Goal: Information Seeking & Learning: Learn about a topic

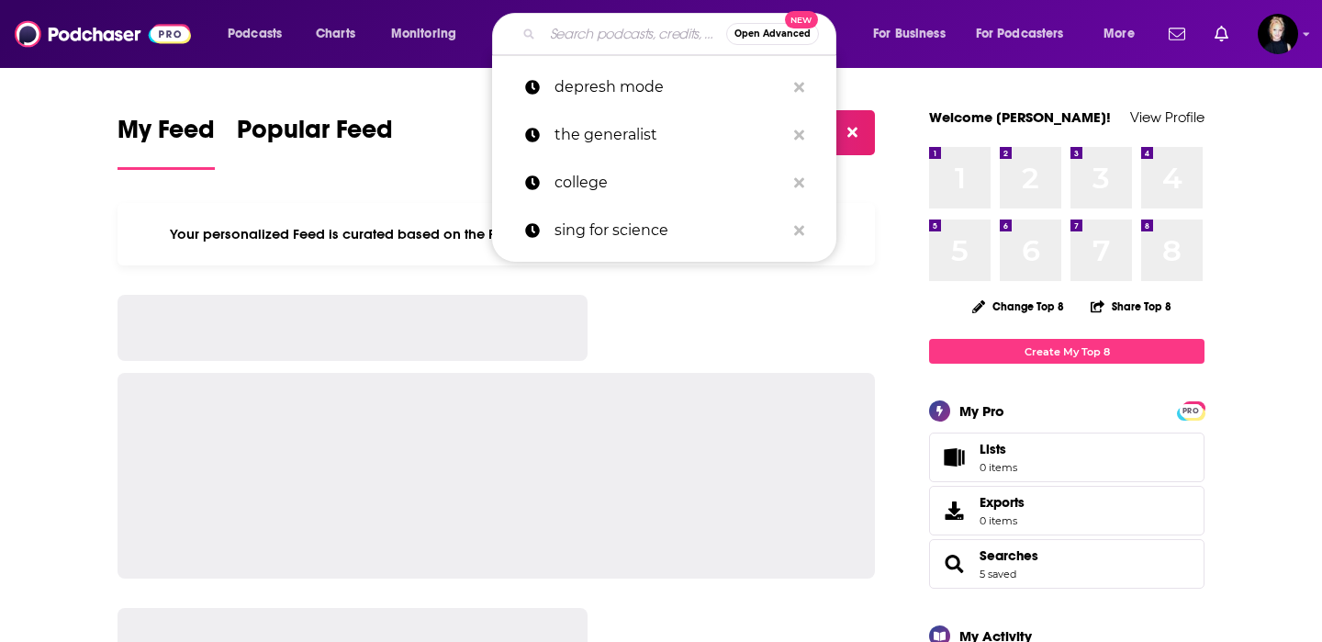
click at [619, 36] on input "Search podcasts, credits, & more..." at bounding box center [634, 33] width 184 height 29
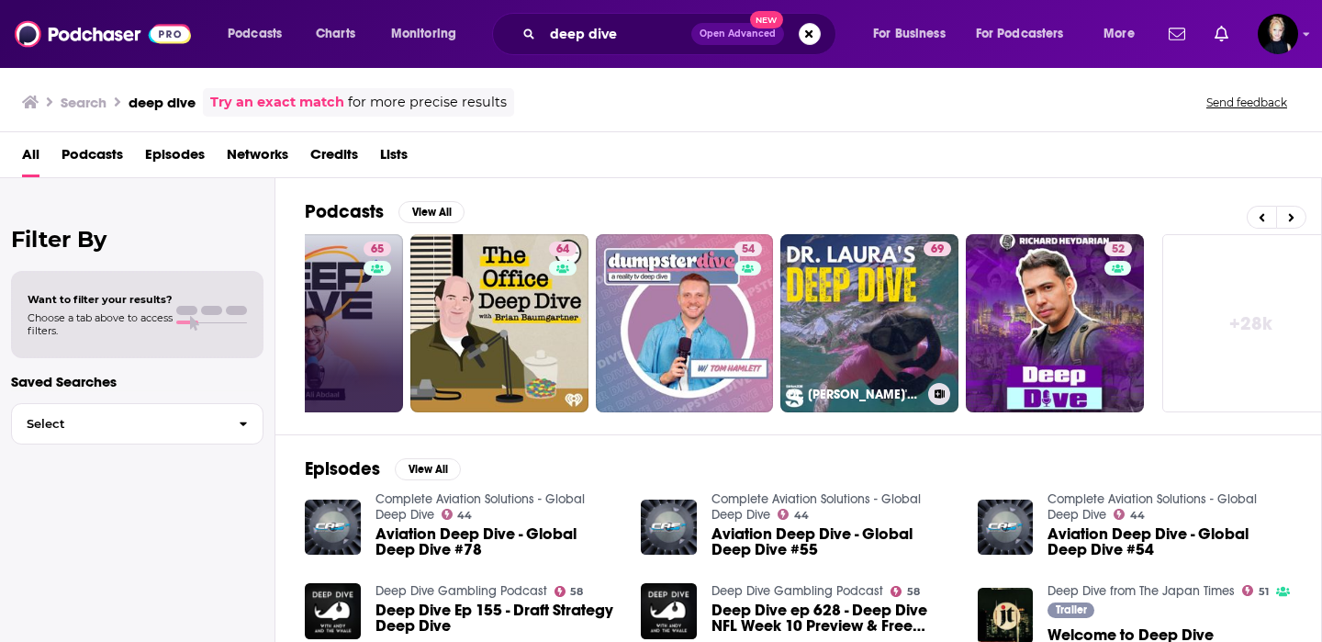
scroll to position [0, 669]
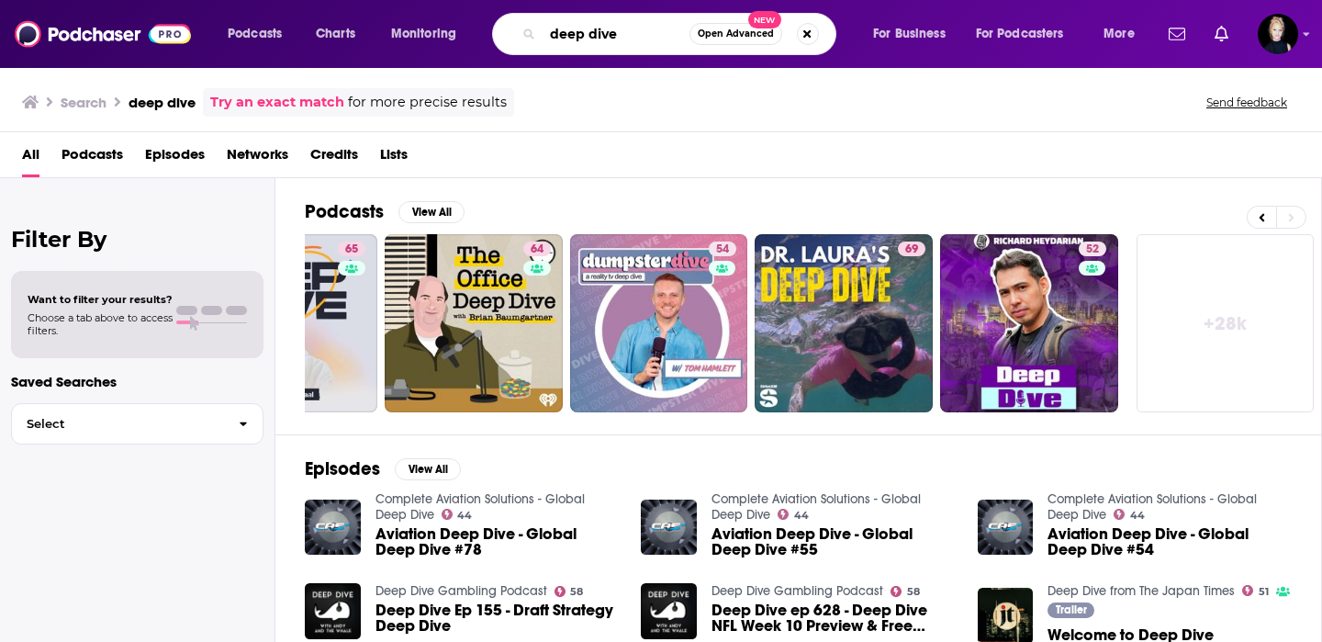
click at [553, 34] on input "deep dive" at bounding box center [615, 33] width 147 height 29
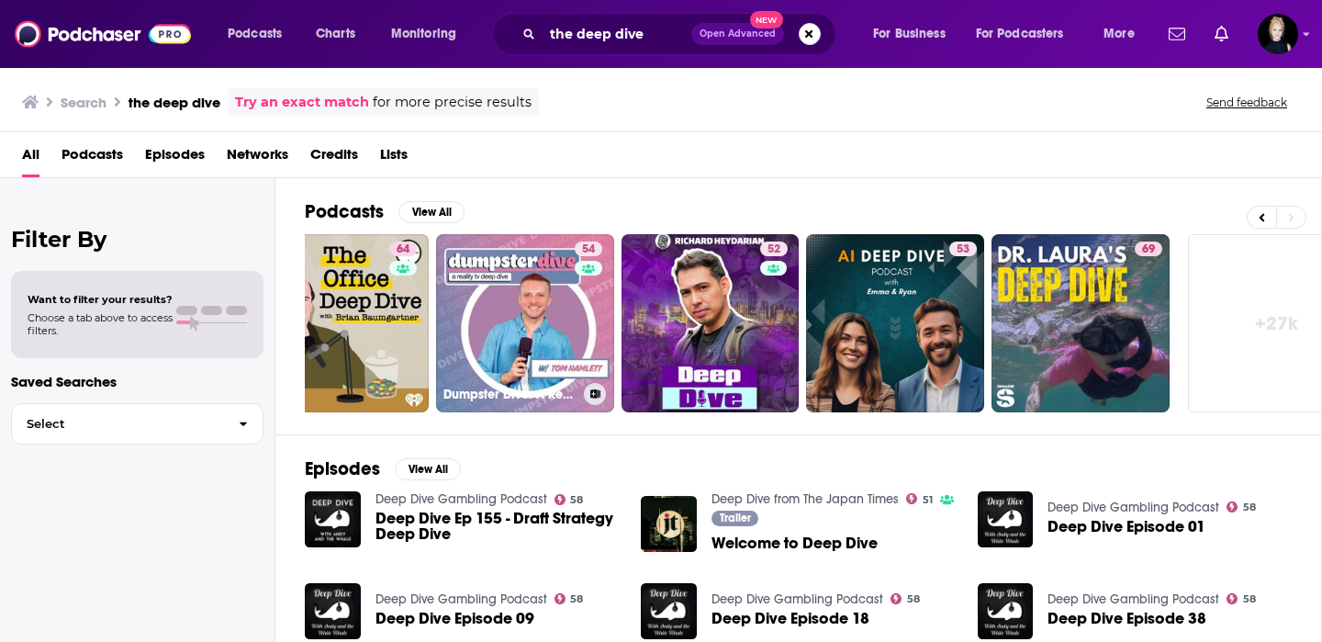
scroll to position [0, 669]
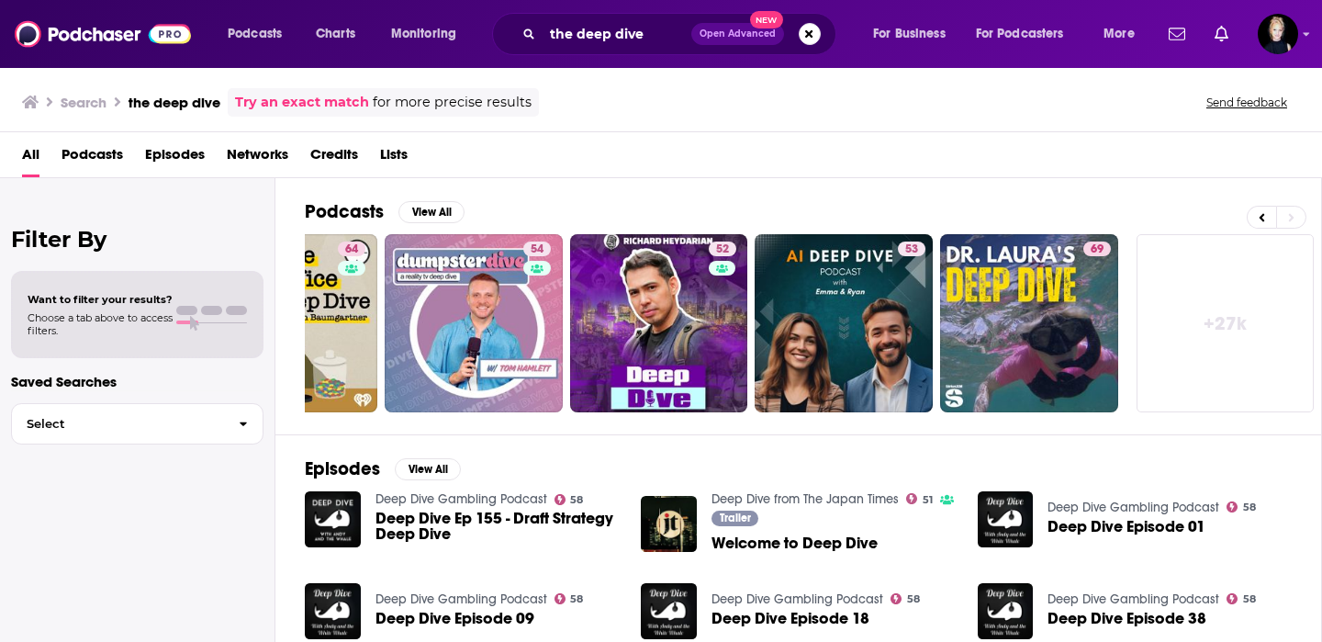
click at [1251, 258] on link "+ 27k" at bounding box center [1225, 323] width 178 height 178
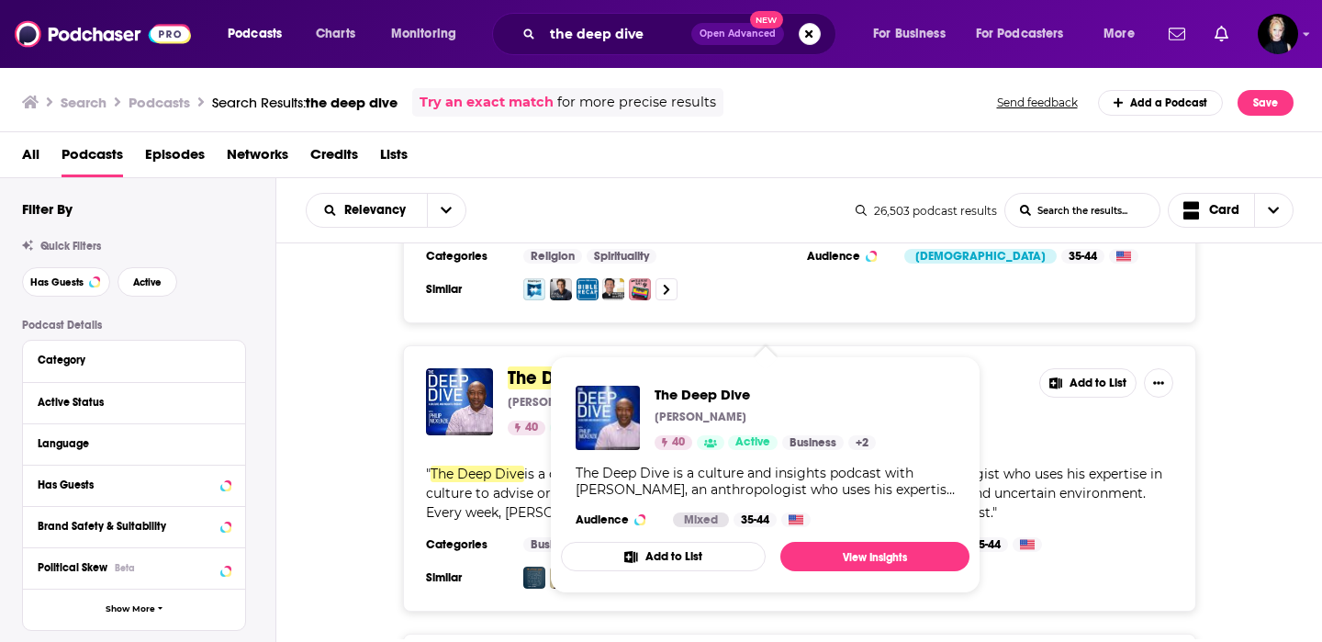
scroll to position [3227, 0]
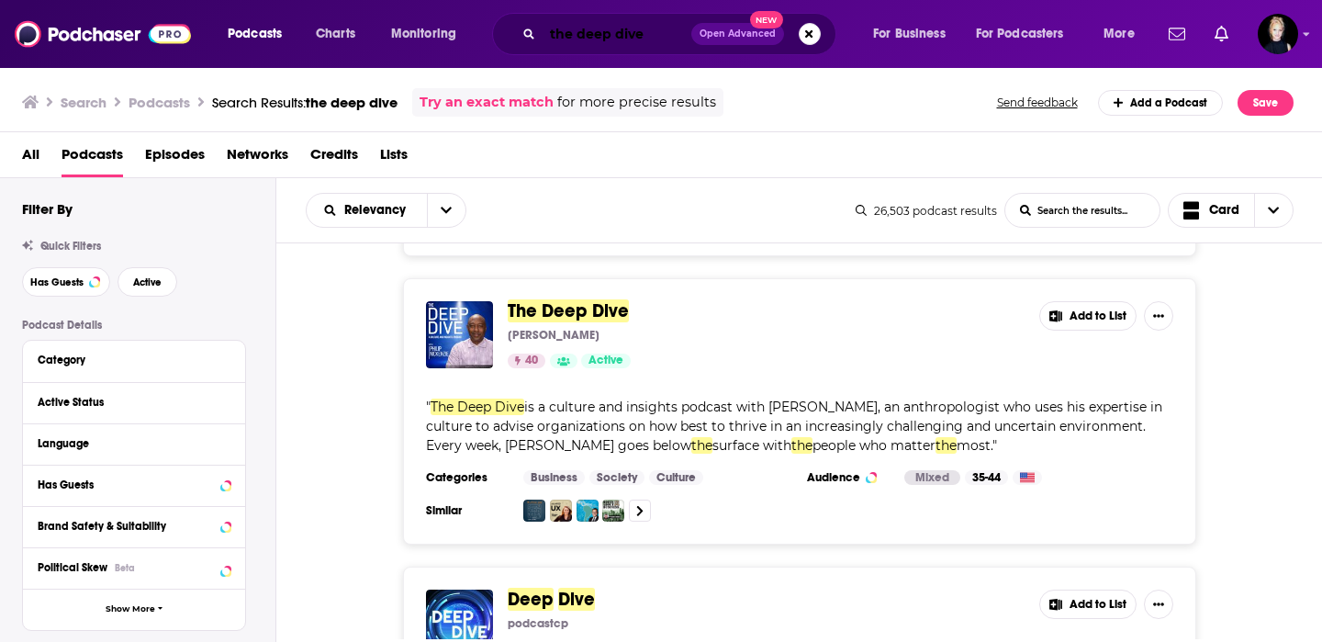
click at [630, 32] on input "the deep dive" at bounding box center [616, 33] width 149 height 29
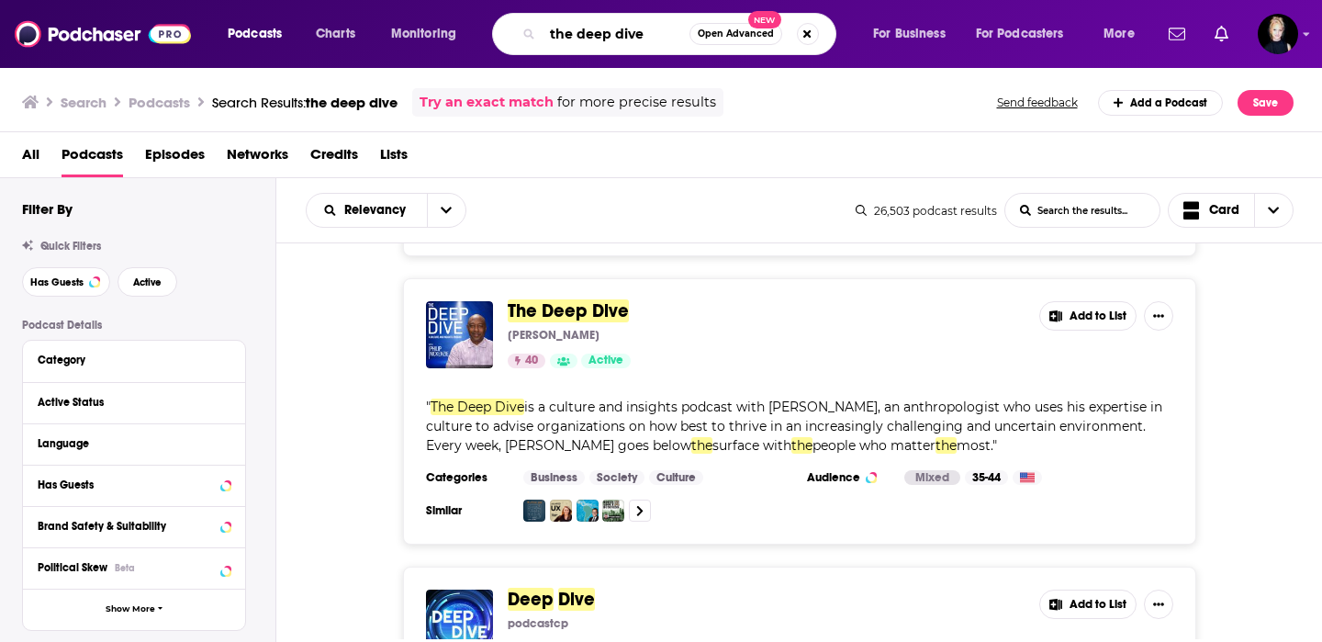
click at [630, 32] on input "the deep dive" at bounding box center [615, 33] width 147 height 29
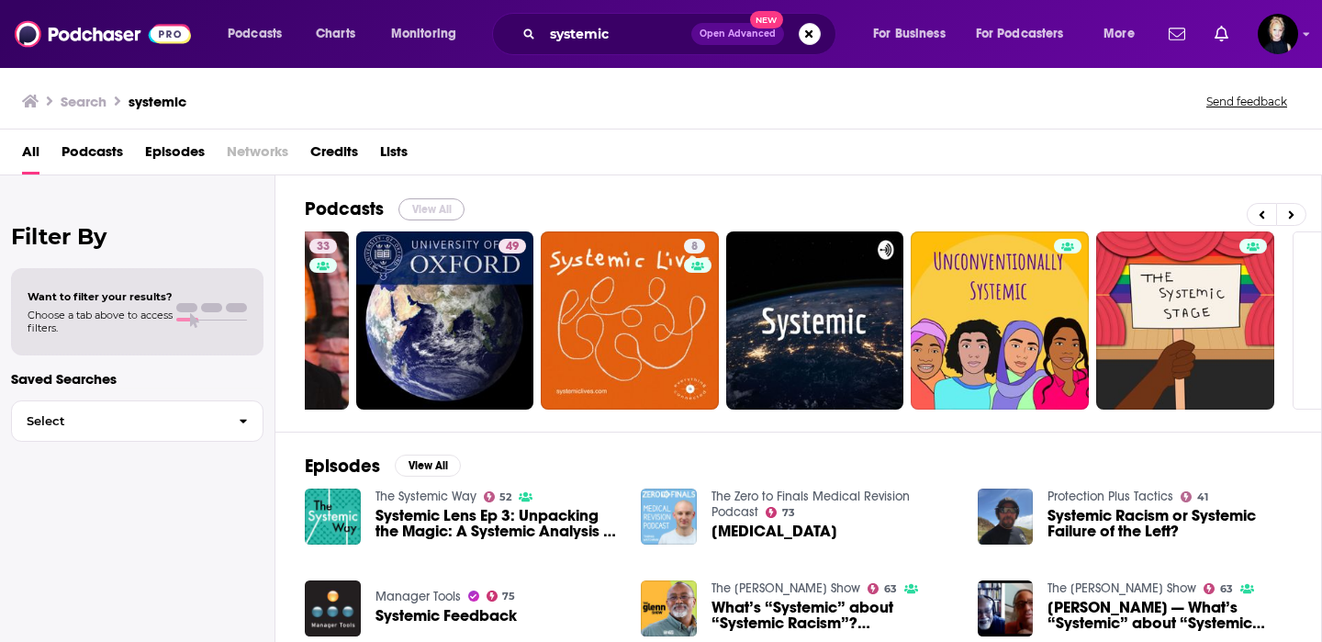
click at [451, 209] on button "View All" at bounding box center [431, 209] width 66 height 22
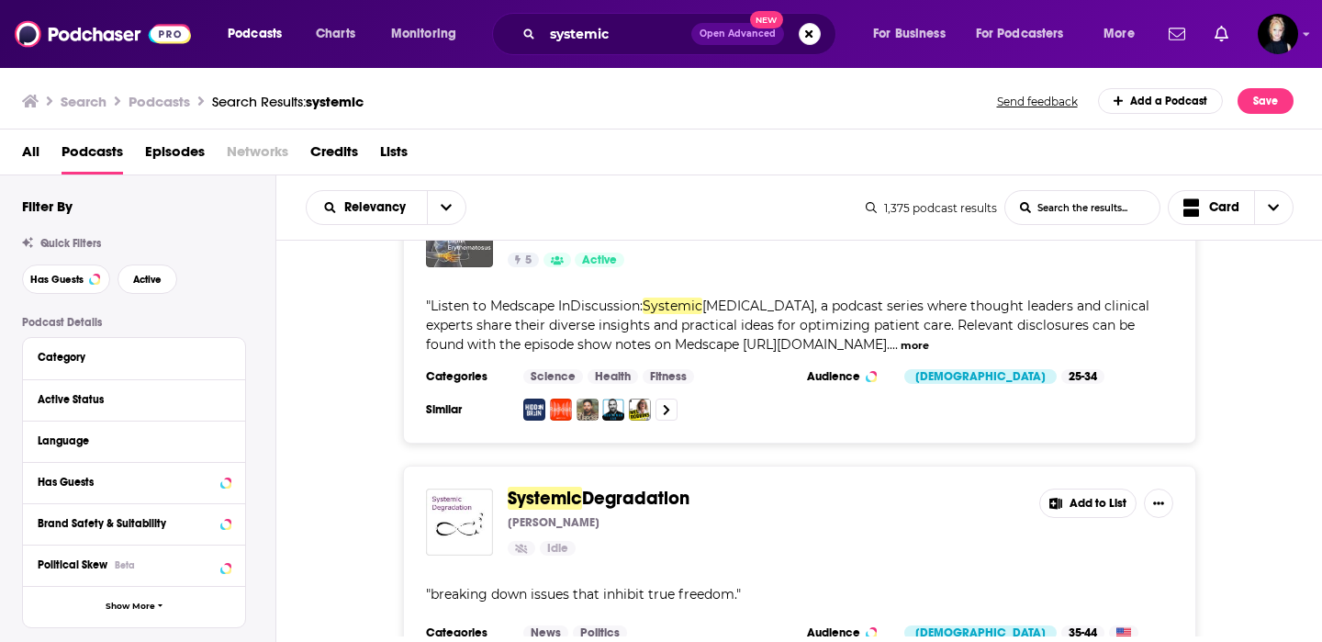
scroll to position [6259, 0]
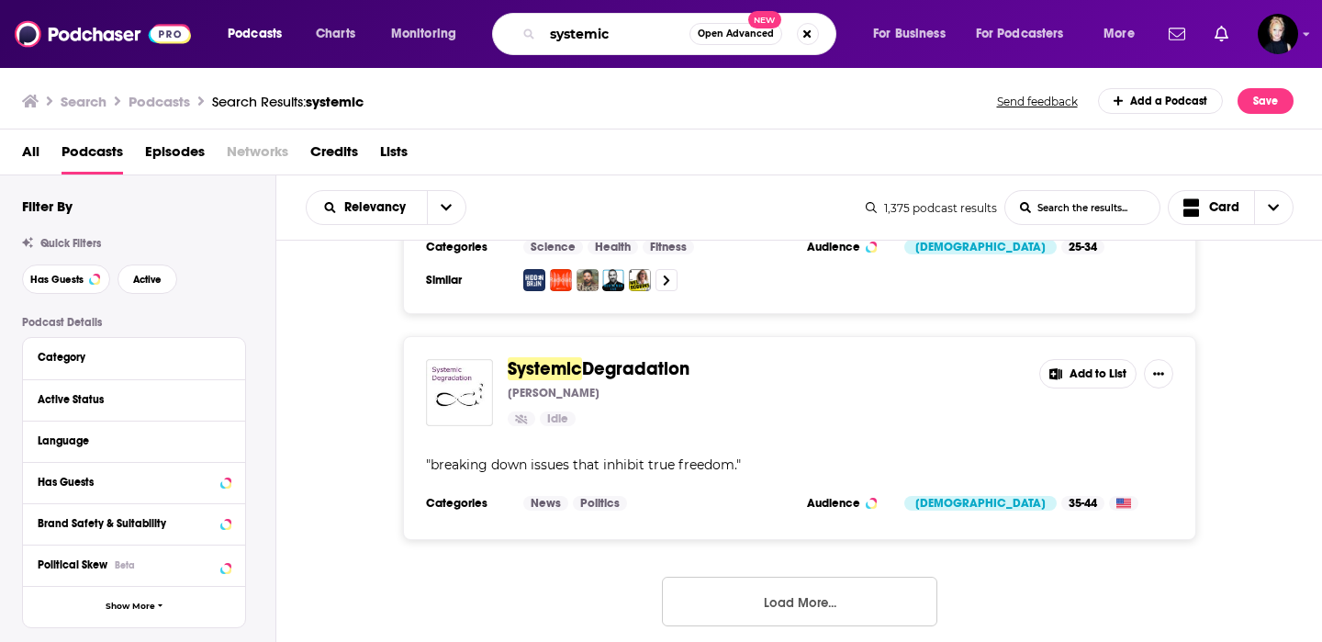
click at [640, 35] on input "systemic" at bounding box center [615, 33] width 147 height 29
type input "dan kimbrough"
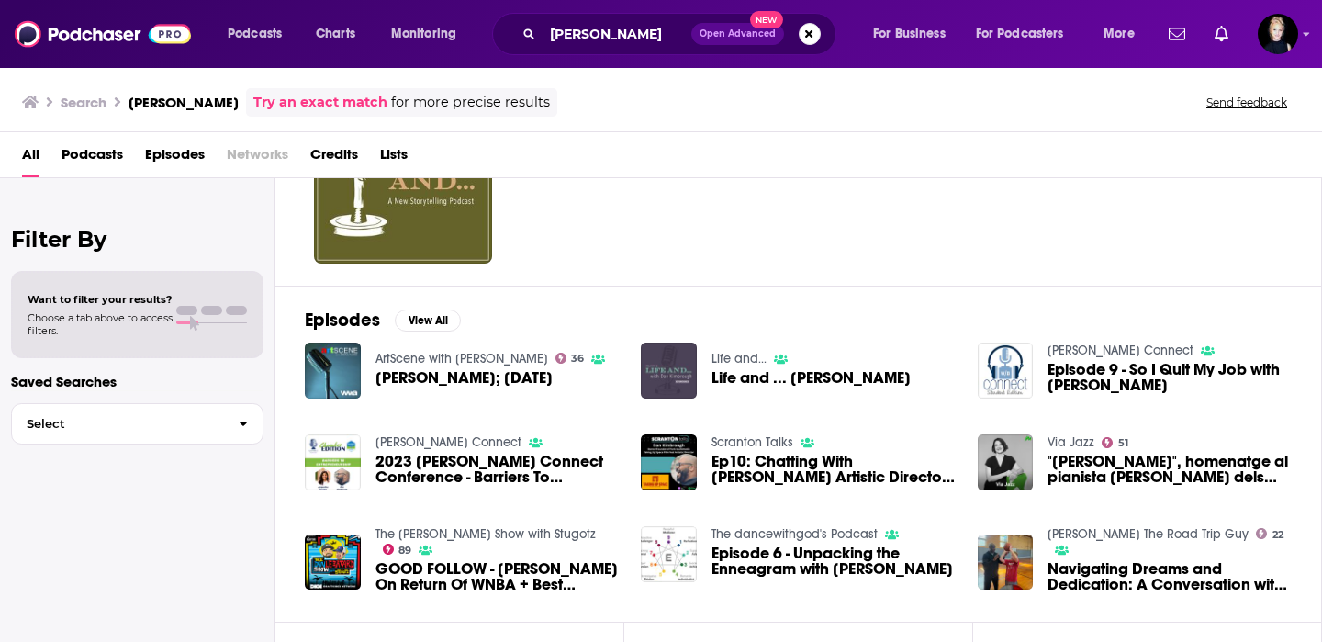
scroll to position [342, 0]
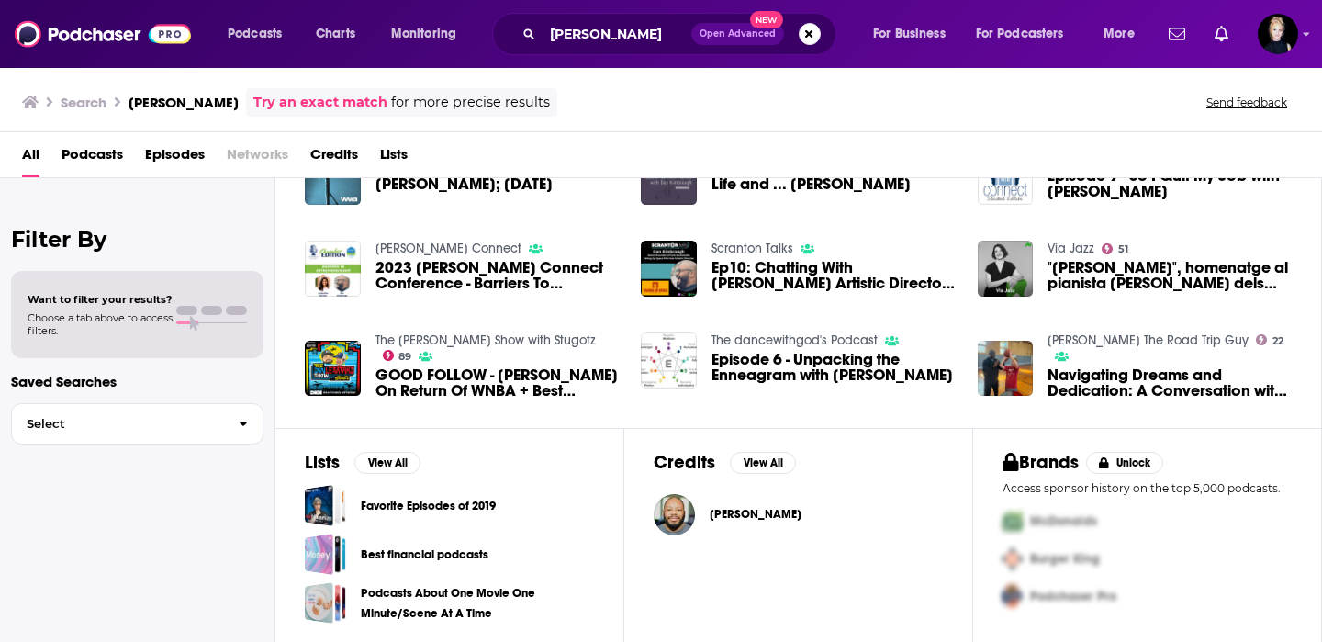
click at [731, 510] on span "[PERSON_NAME]" at bounding box center [756, 514] width 92 height 15
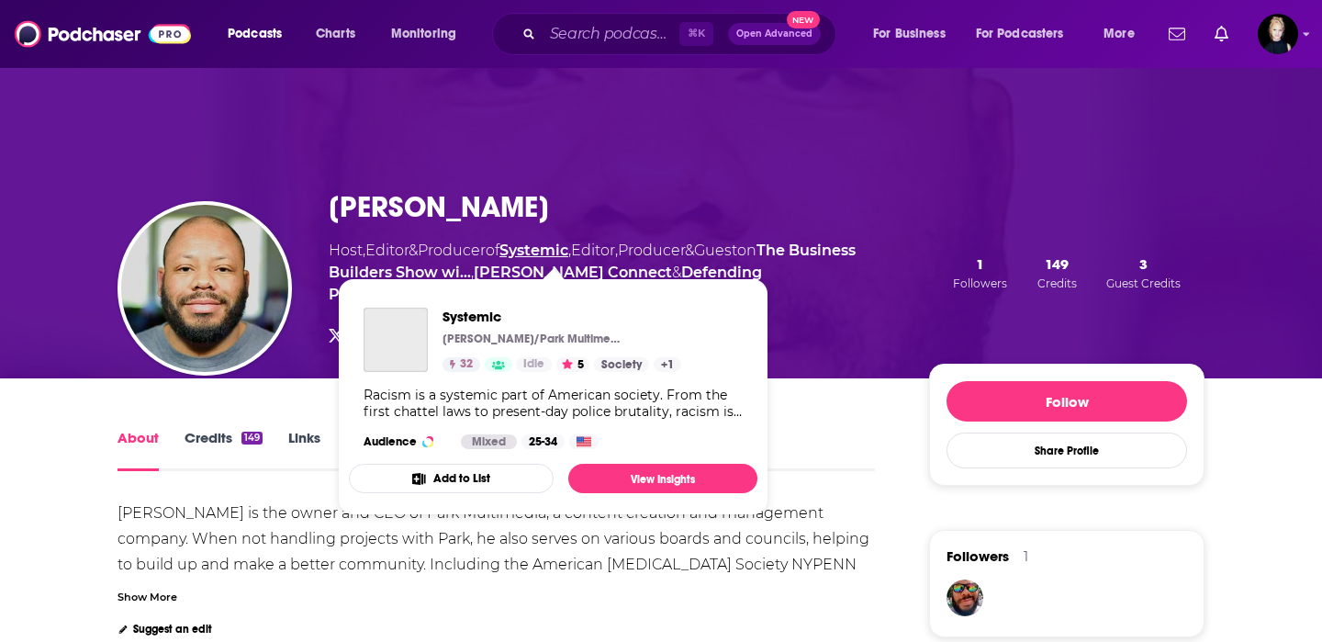
click at [558, 247] on link "Systemic" at bounding box center [533, 249] width 69 height 17
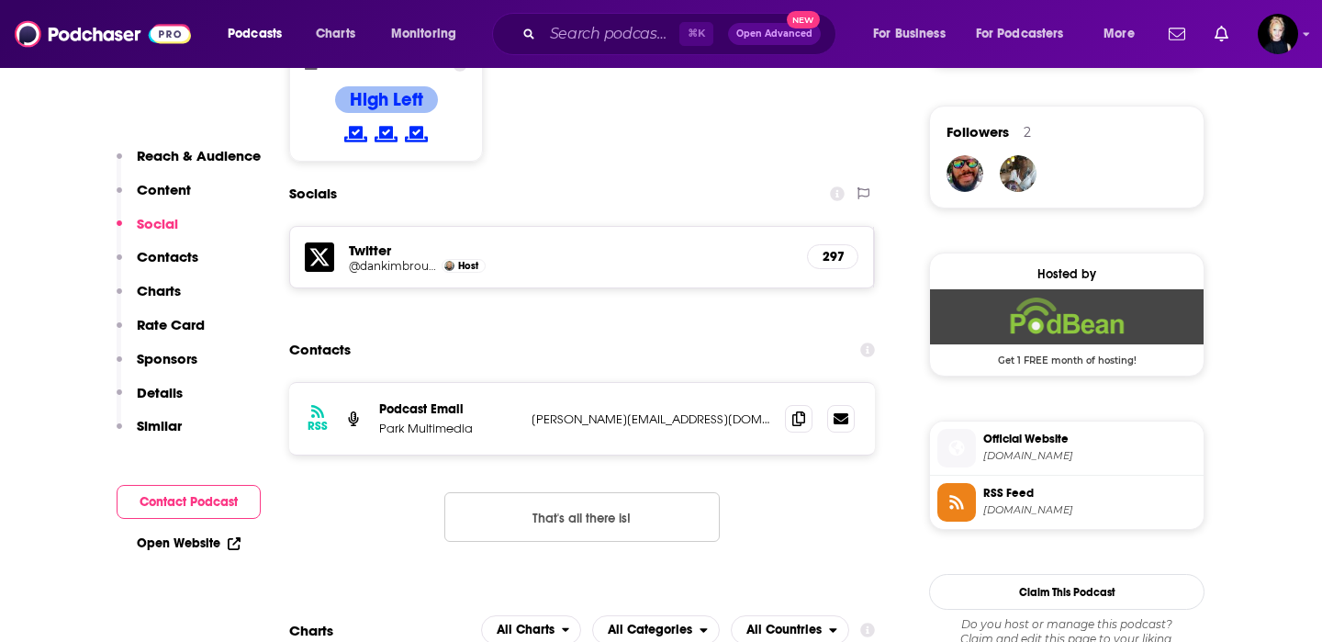
scroll to position [1306, 0]
click at [788, 414] on span at bounding box center [799, 417] width 28 height 28
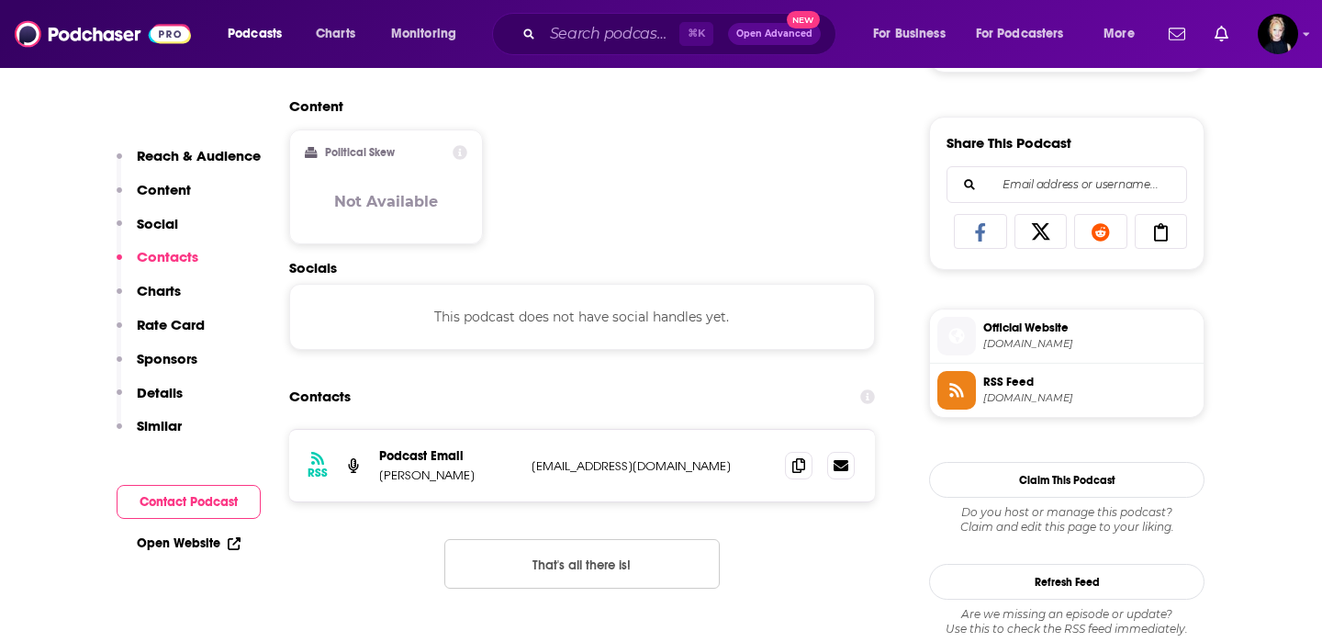
scroll to position [1185, 0]
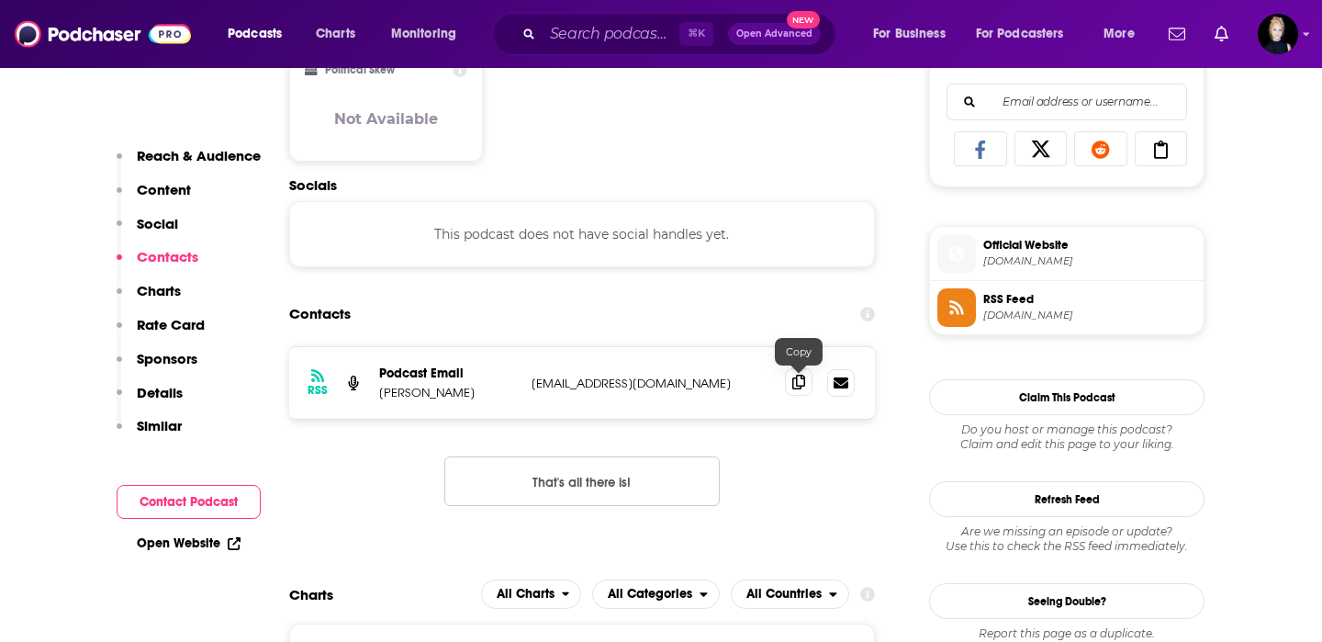
click at [797, 386] on icon at bounding box center [798, 381] width 13 height 15
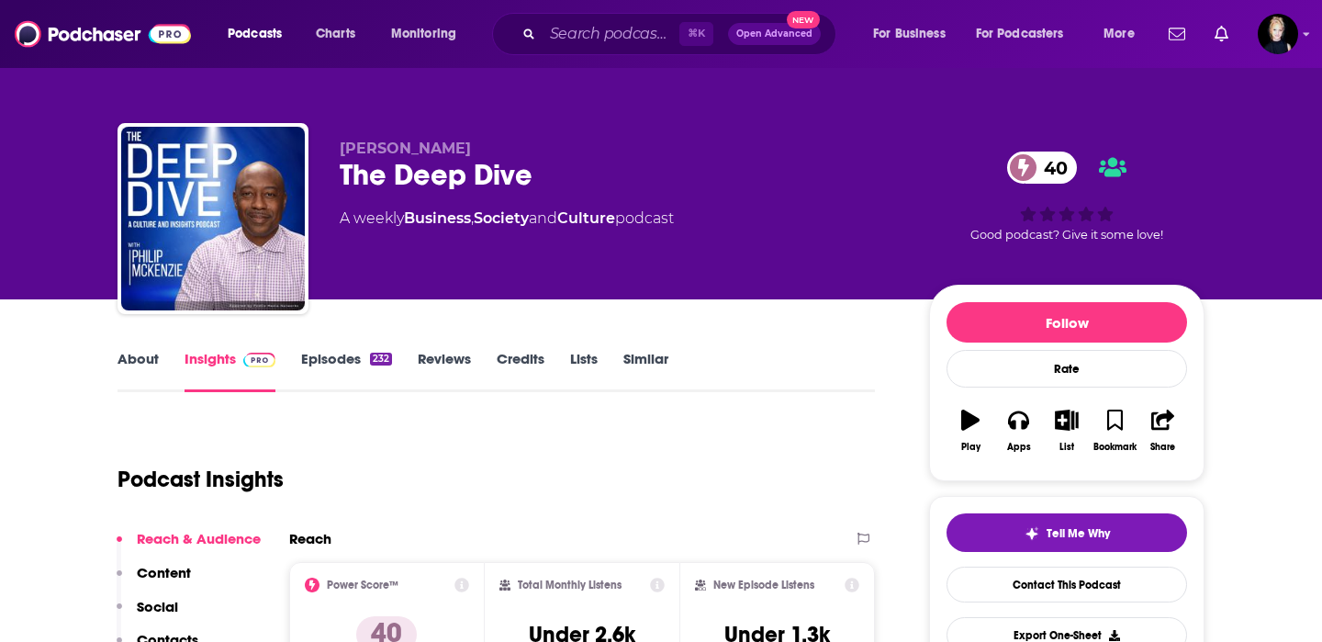
scroll to position [52, 0]
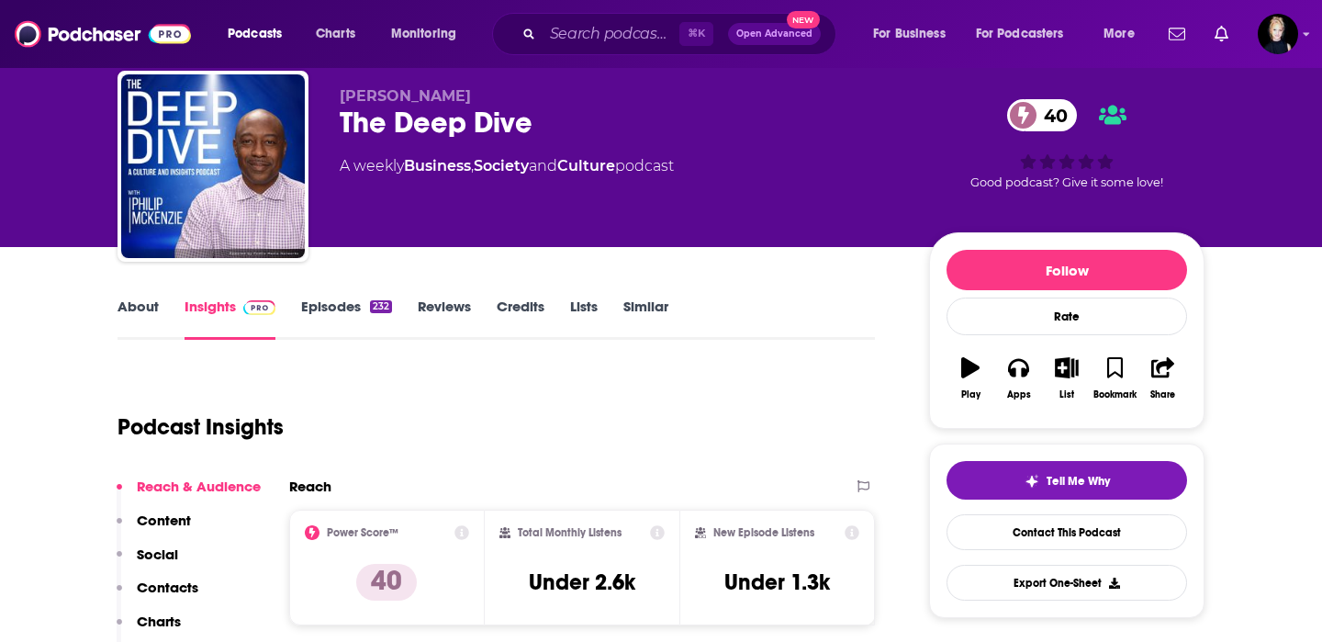
click at [121, 309] on link "About" at bounding box center [137, 318] width 41 height 42
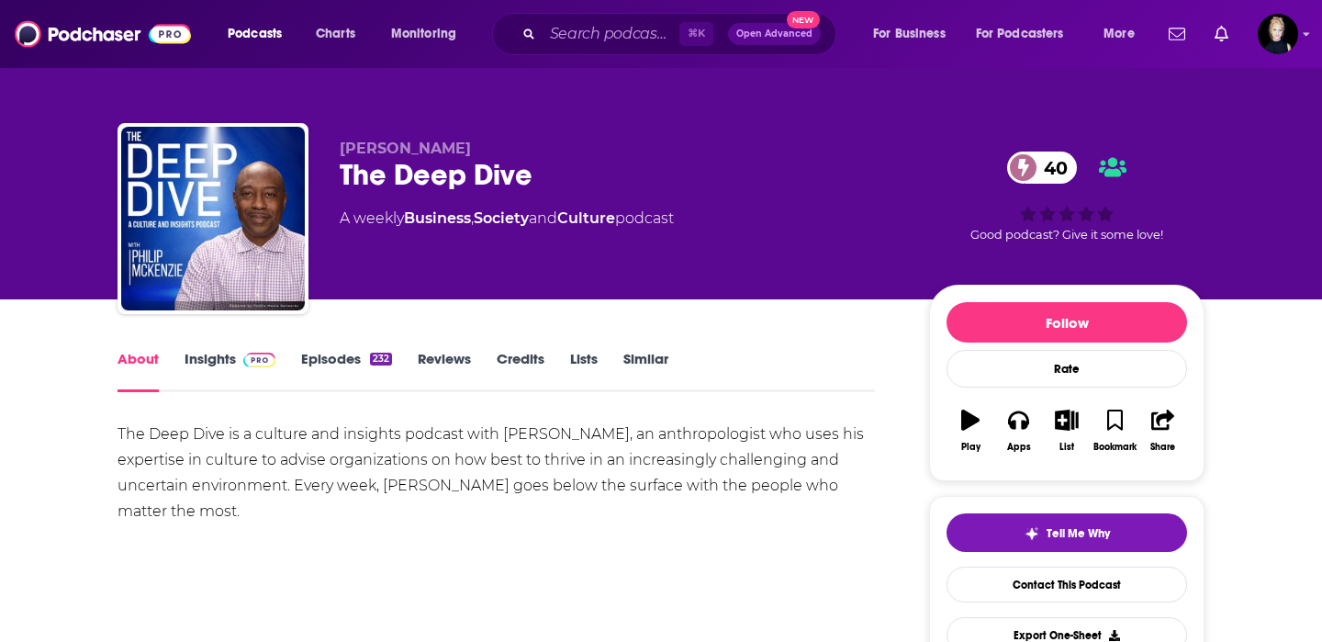
click at [364, 367] on link "Episodes 232" at bounding box center [346, 371] width 91 height 42
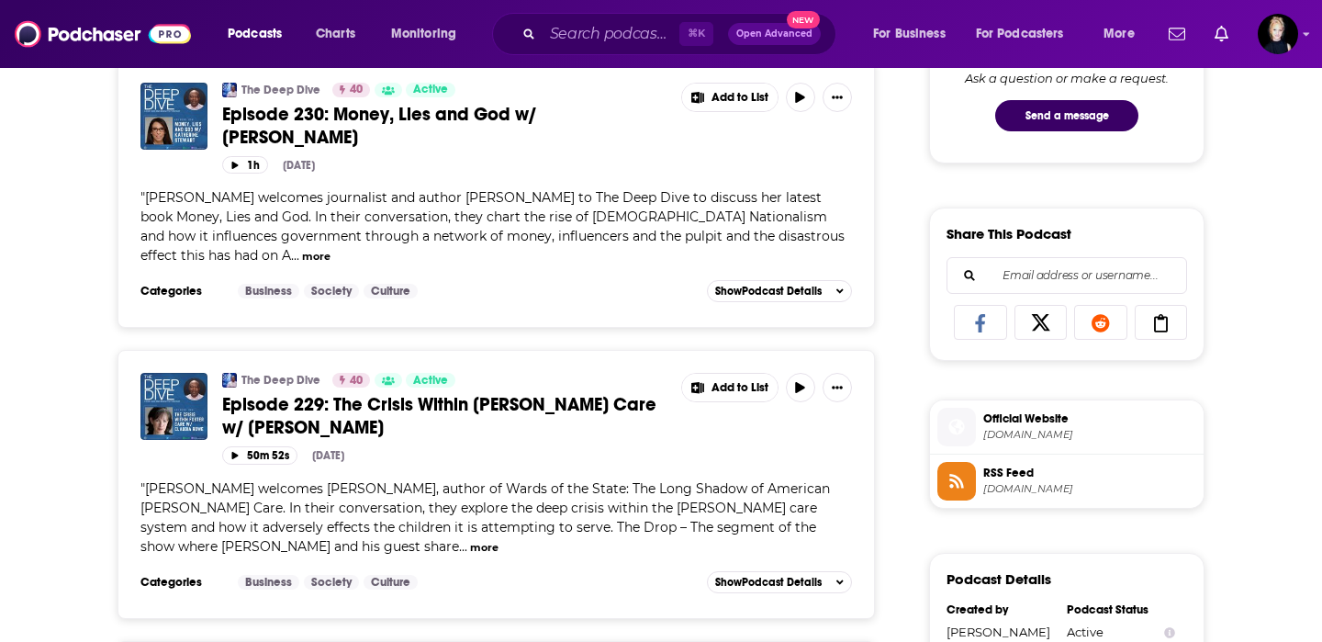
scroll to position [1014, 0]
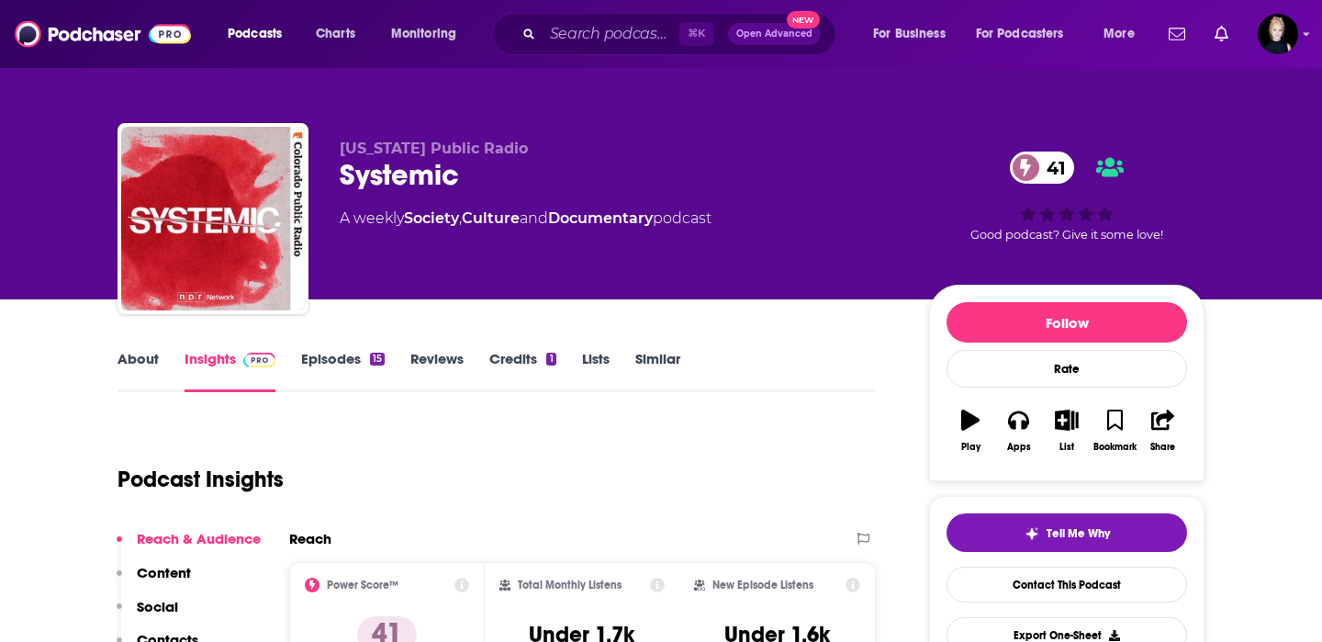
click at [131, 358] on link "About" at bounding box center [137, 371] width 41 height 42
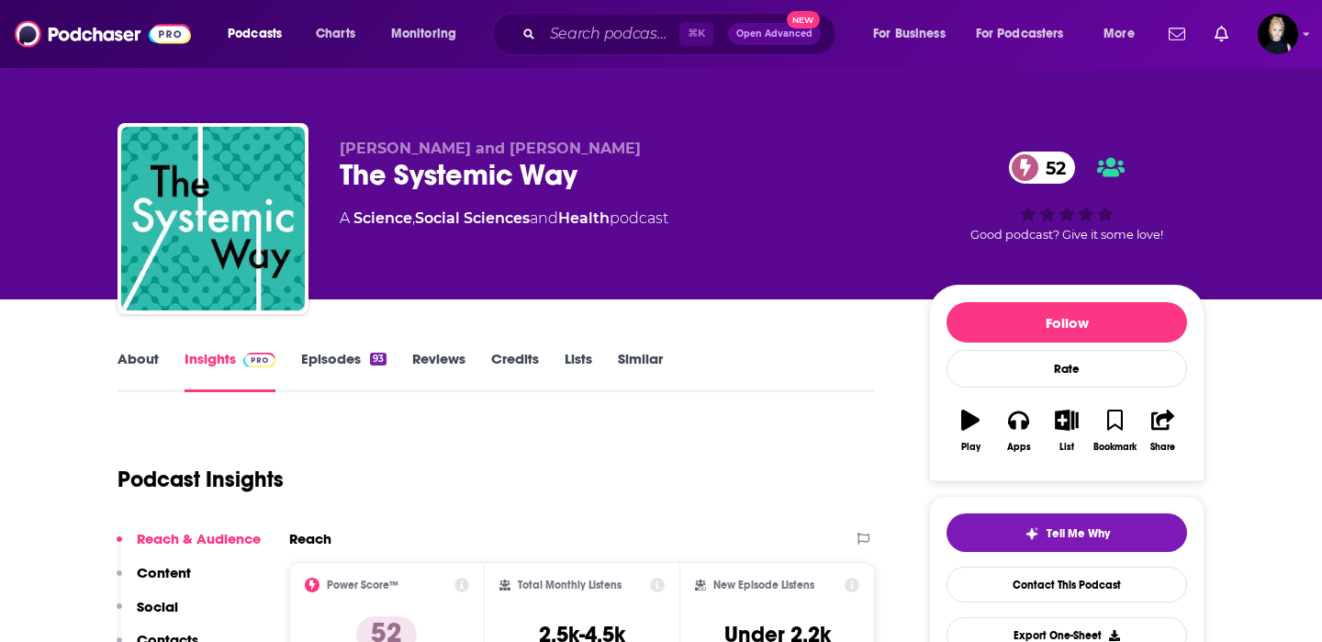
click at [137, 363] on link "About" at bounding box center [137, 371] width 41 height 42
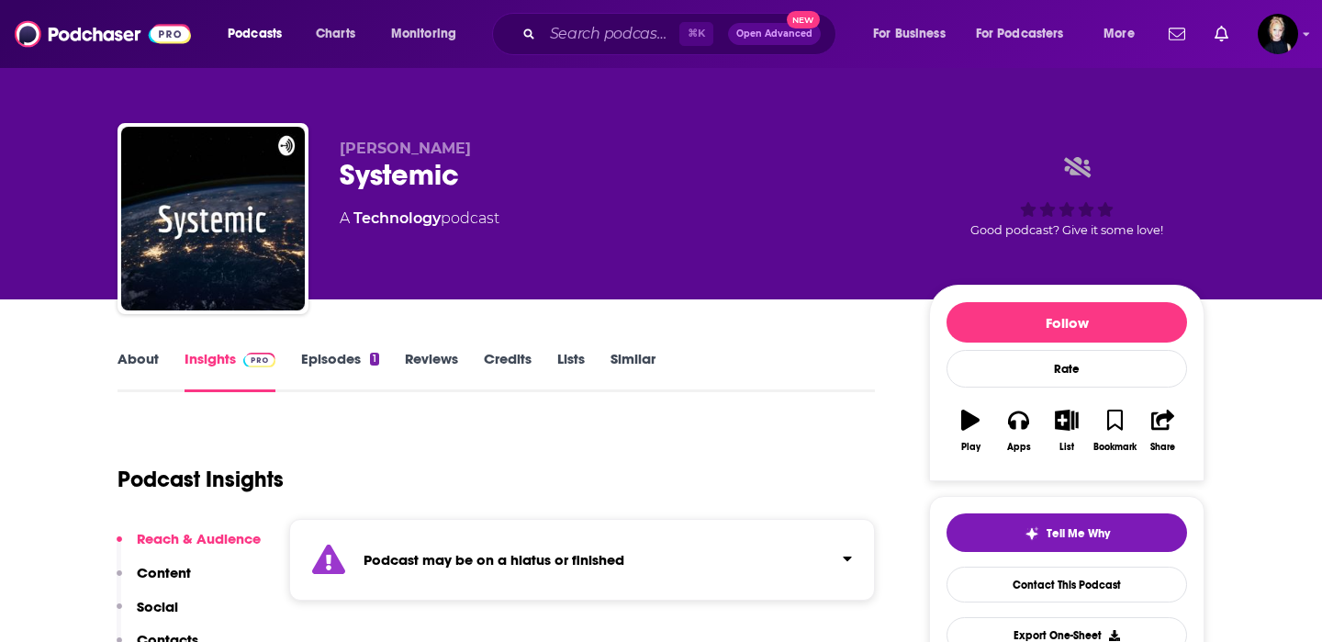
click at [132, 362] on link "About" at bounding box center [137, 371] width 41 height 42
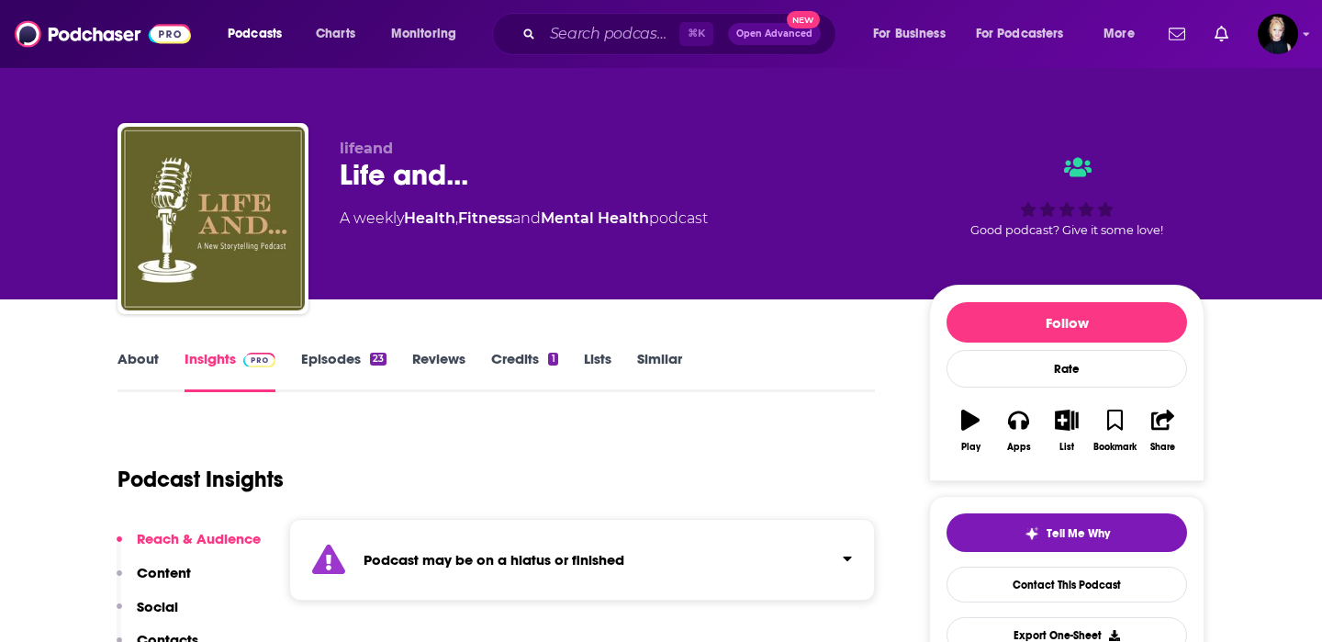
click at [148, 369] on link "About" at bounding box center [137, 371] width 41 height 42
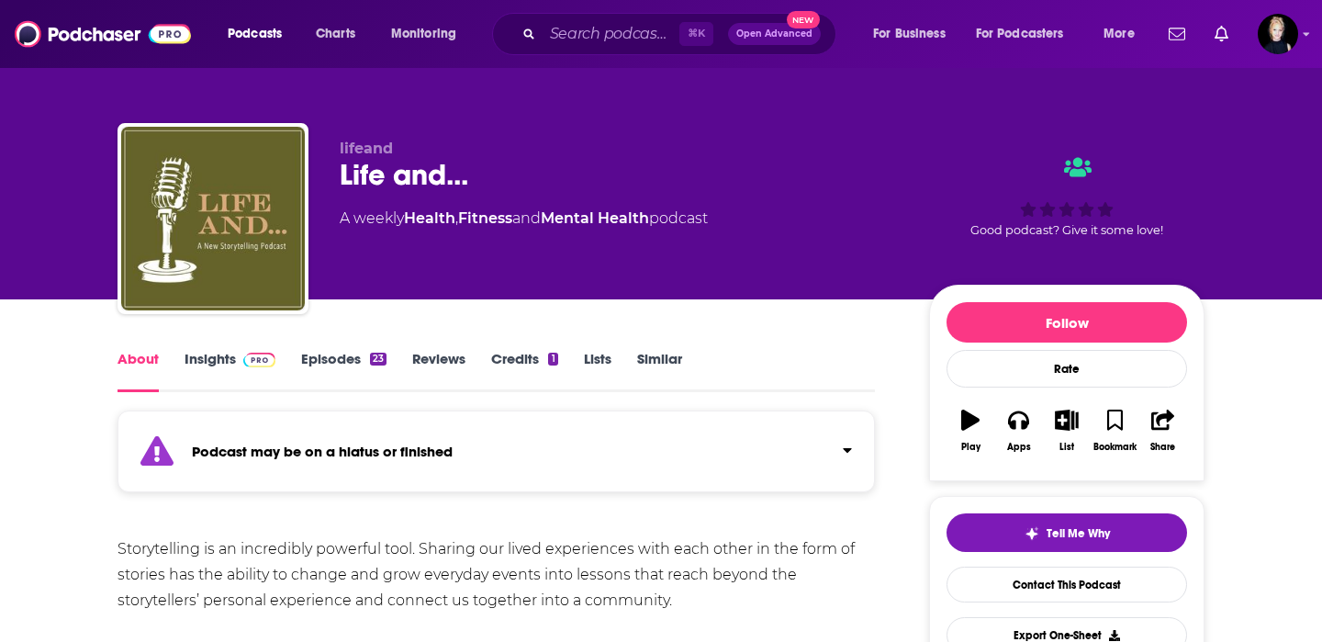
click at [332, 358] on link "Episodes 23" at bounding box center [343, 371] width 85 height 42
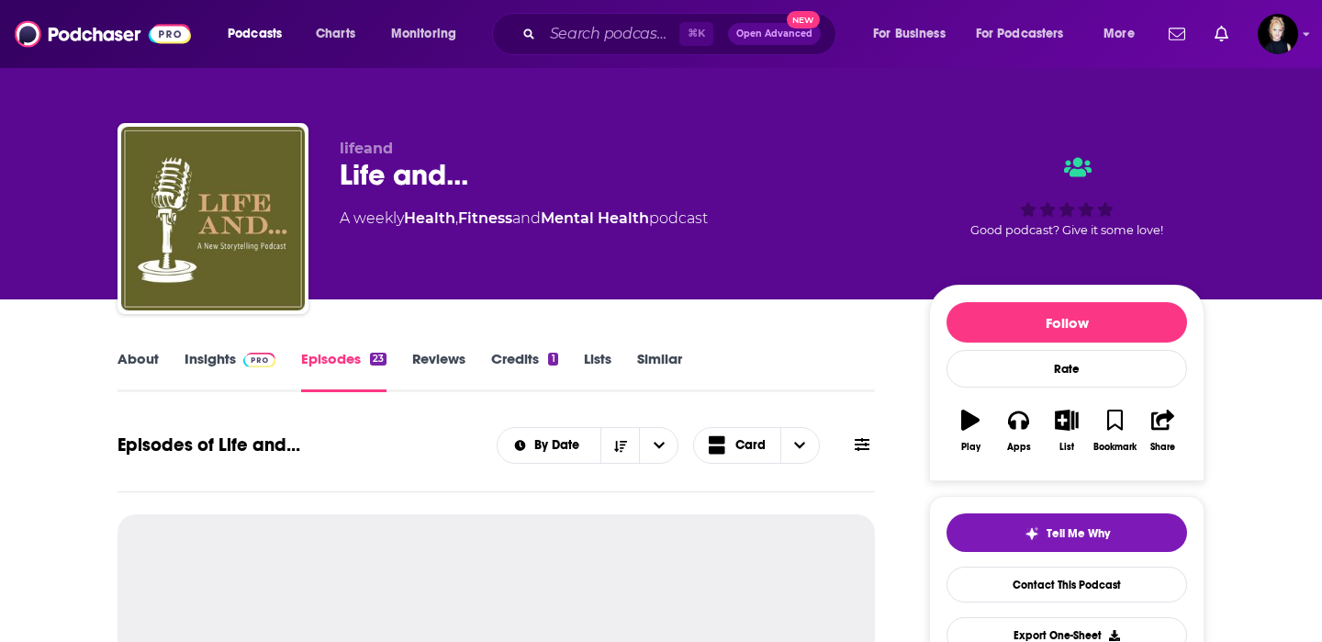
scroll to position [193, 0]
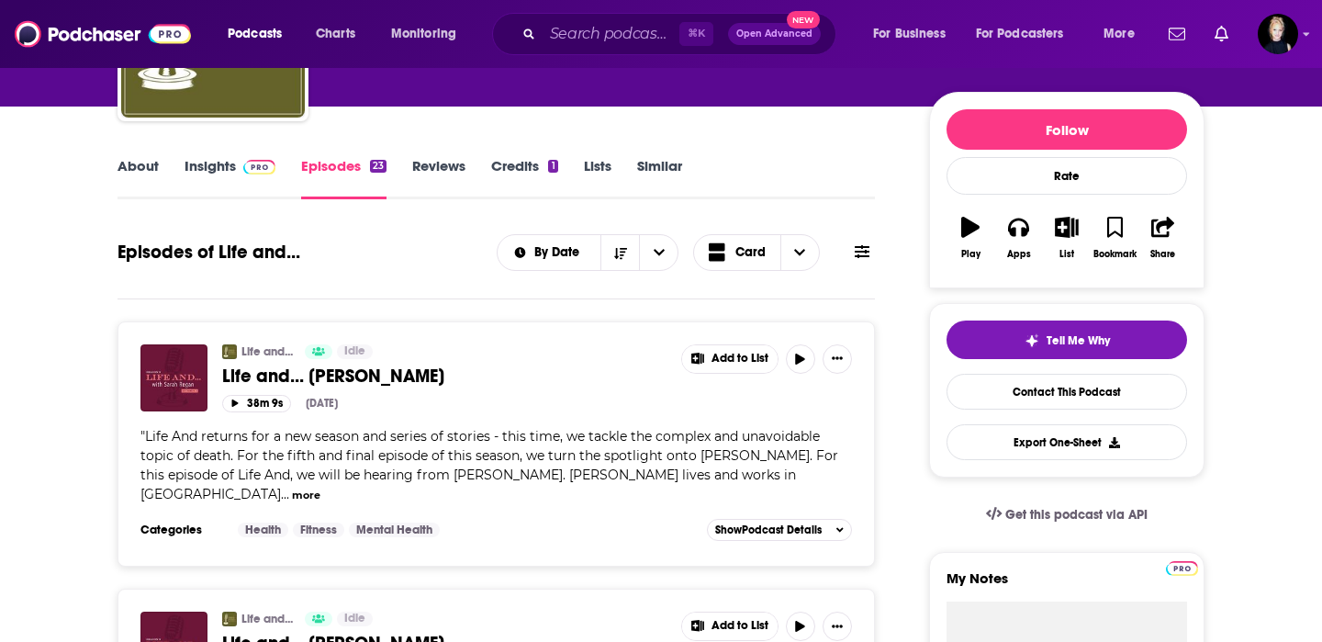
click at [207, 169] on link "Insights" at bounding box center [229, 178] width 91 height 42
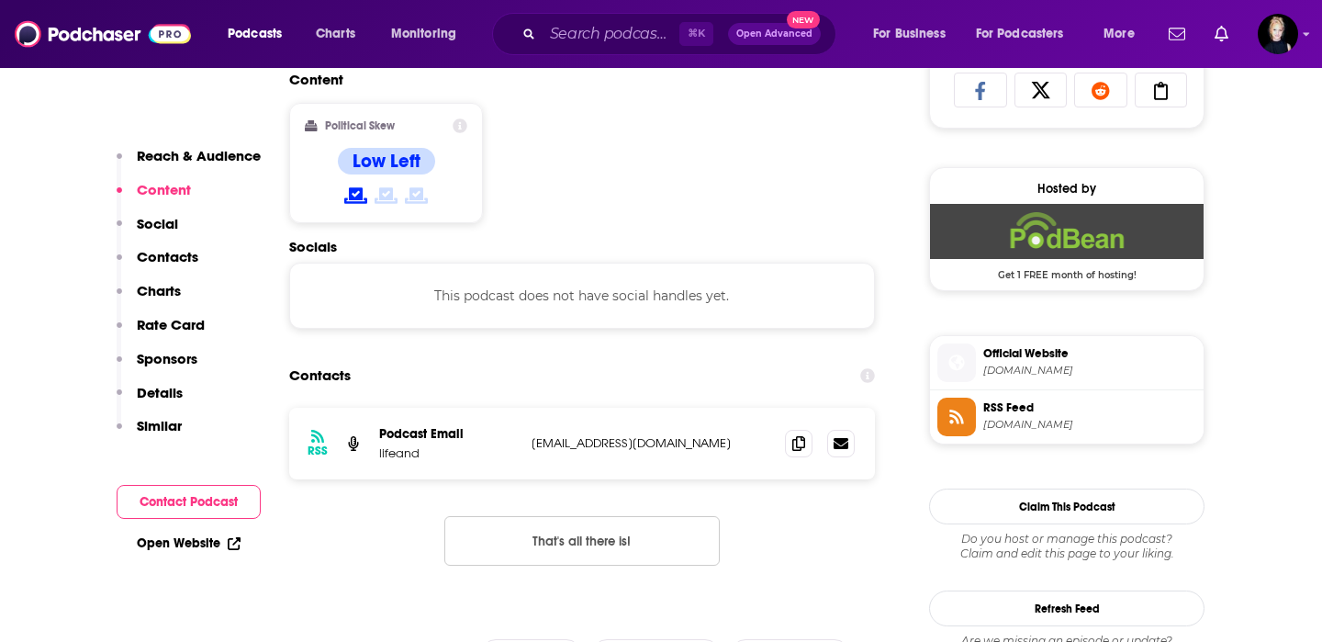
scroll to position [1321, 0]
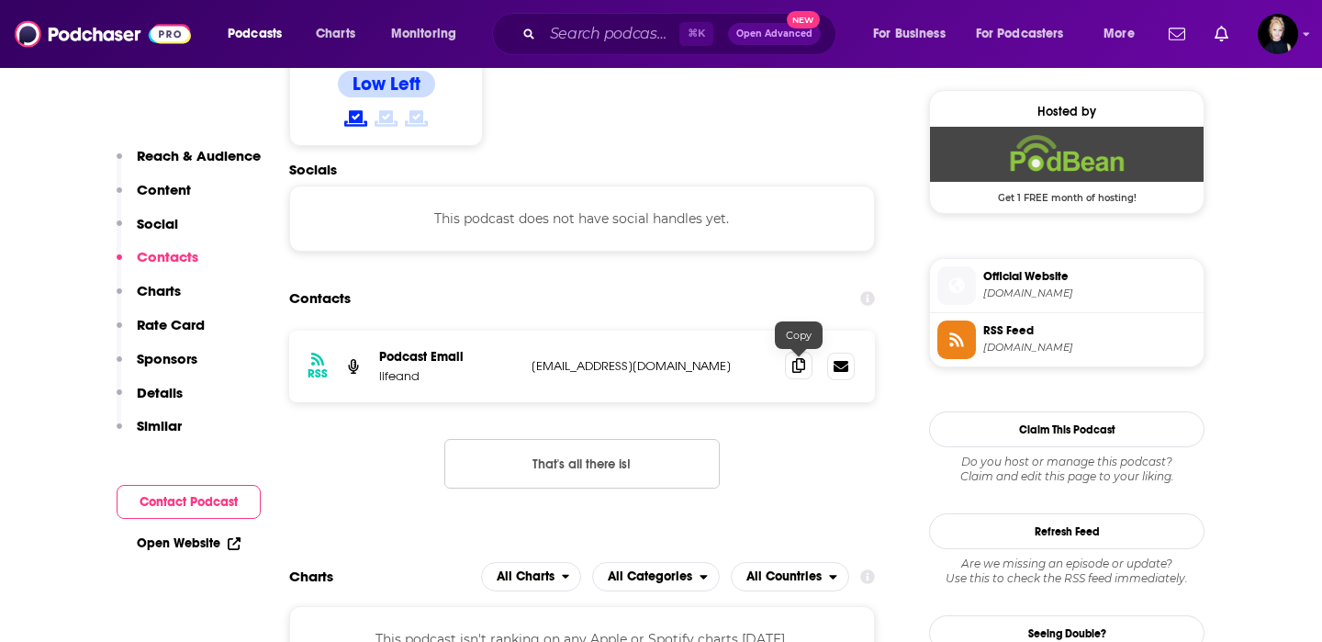
click at [790, 367] on span at bounding box center [799, 366] width 28 height 28
